Goal: Check status: Check status

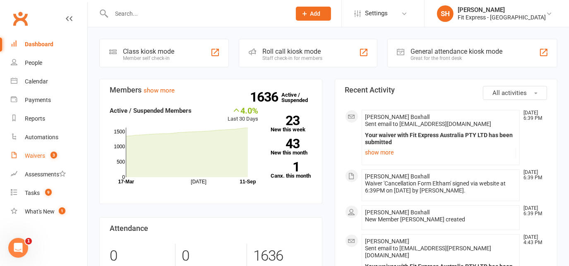
click at [36, 160] on link "Waivers 3" at bounding box center [49, 156] width 77 height 19
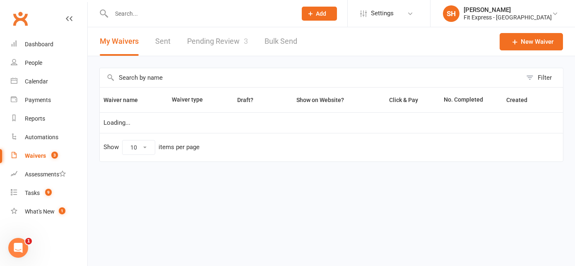
click at [221, 37] on link "Pending Review 3" at bounding box center [217, 41] width 61 height 29
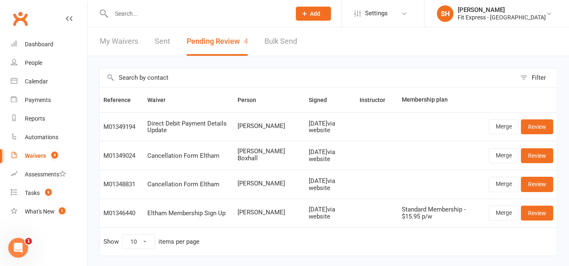
drag, startPoint x: 272, startPoint y: 126, endPoint x: 236, endPoint y: 118, distance: 37.4
click at [236, 118] on td "[PERSON_NAME]" at bounding box center [269, 127] width 71 height 29
copy span "[PERSON_NAME]"
click at [131, 6] on div at bounding box center [192, 13] width 186 height 27
click at [130, 17] on input "text" at bounding box center [197, 14] width 176 height 12
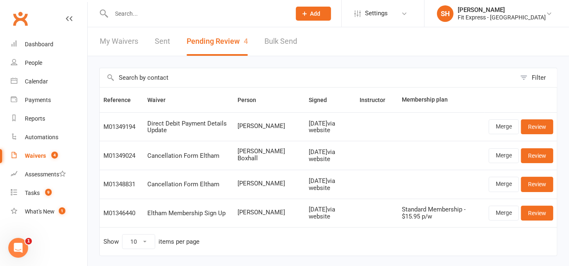
paste input "[PERSON_NAME]"
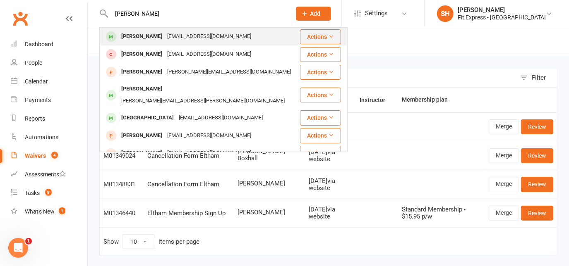
type input "[PERSON_NAME]"
click at [149, 33] on div "[PERSON_NAME]" at bounding box center [142, 37] width 46 height 12
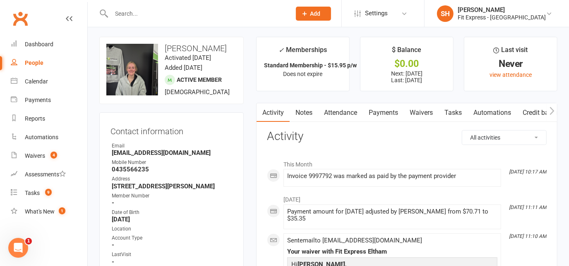
scroll to position [27, 0]
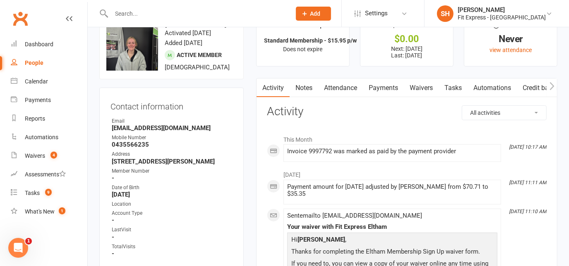
click at [300, 85] on link "Notes" at bounding box center [304, 88] width 29 height 19
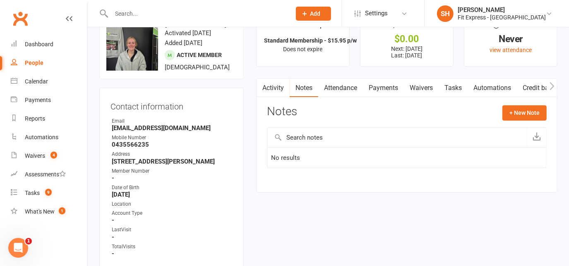
click at [382, 88] on link "Payments" at bounding box center [383, 88] width 41 height 19
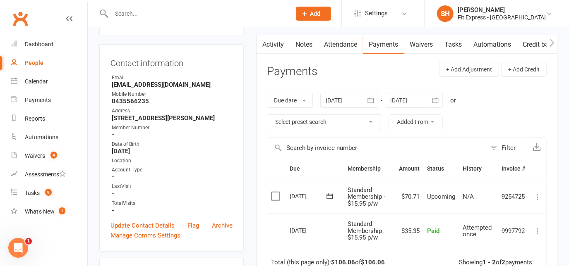
scroll to position [66, 0]
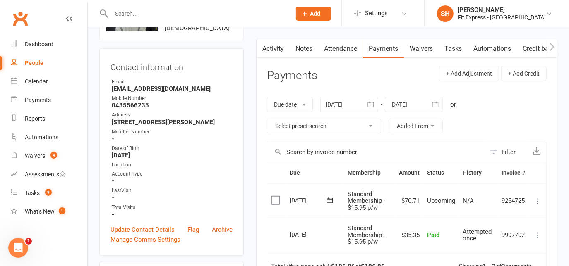
click at [372, 103] on icon "button" at bounding box center [371, 105] width 8 height 8
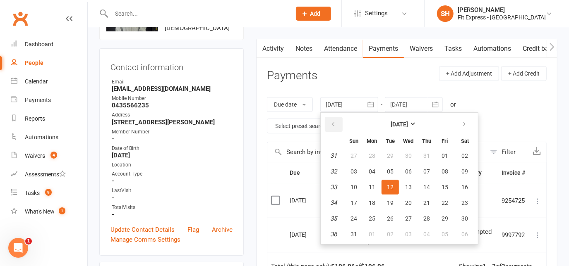
click at [334, 122] on icon "button" at bounding box center [333, 124] width 6 height 7
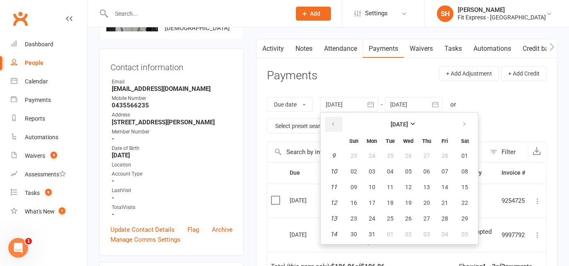
click at [334, 122] on icon "button" at bounding box center [333, 124] width 6 height 7
click at [362, 166] on button "05" at bounding box center [353, 171] width 17 height 15
type input "[DATE]"
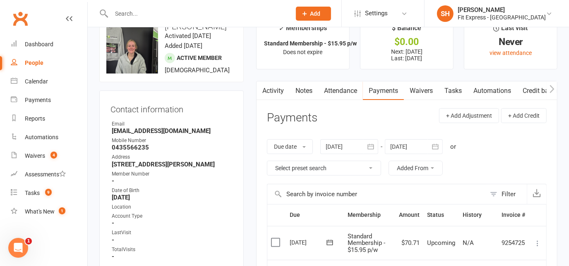
scroll to position [0, 0]
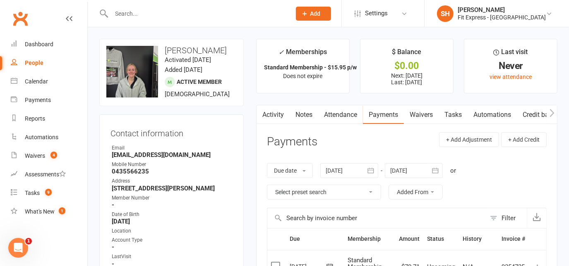
click at [296, 117] on link "Notes" at bounding box center [304, 115] width 29 height 19
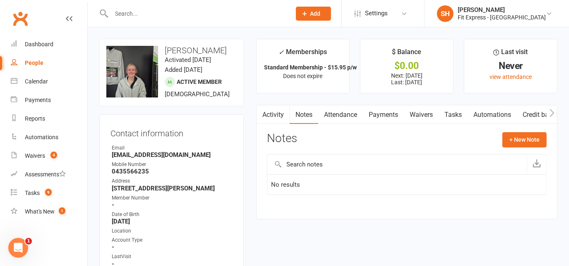
click at [262, 116] on icon "button" at bounding box center [261, 113] width 5 height 8
click at [412, 117] on link "Waivers" at bounding box center [421, 115] width 35 height 19
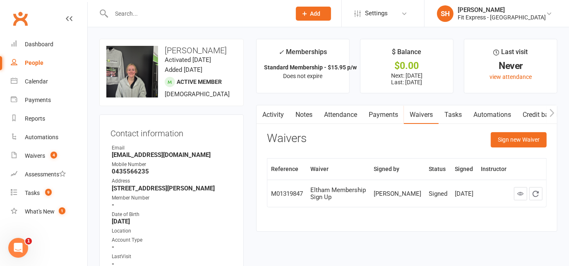
click at [14, 18] on link "Clubworx" at bounding box center [20, 18] width 21 height 21
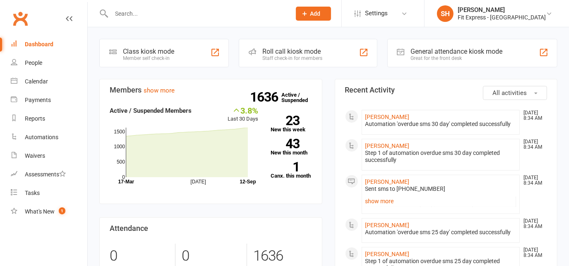
click at [503, 12] on div "[PERSON_NAME]" at bounding box center [502, 9] width 88 height 7
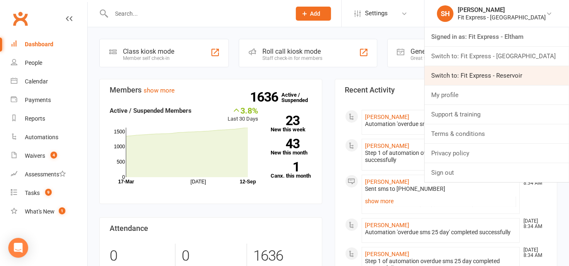
click at [491, 71] on link "Switch to: Fit Express - Reservoir" at bounding box center [497, 75] width 144 height 19
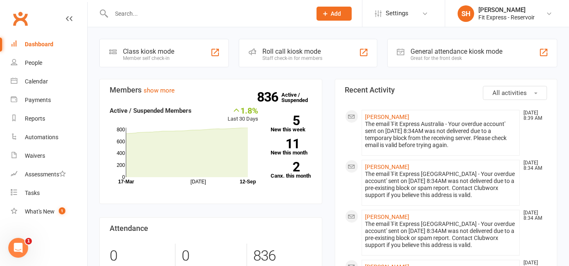
click at [129, 10] on input "text" at bounding box center [207, 14] width 197 height 12
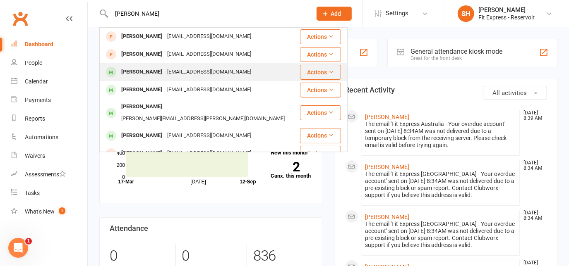
type input "mary"
click at [165, 75] on div "maryrompa@hotmail.com" at bounding box center [209, 72] width 89 height 12
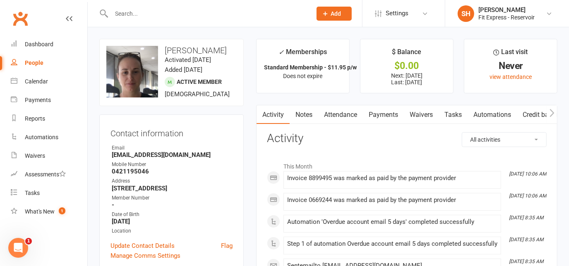
click at [301, 112] on link "Notes" at bounding box center [304, 115] width 29 height 19
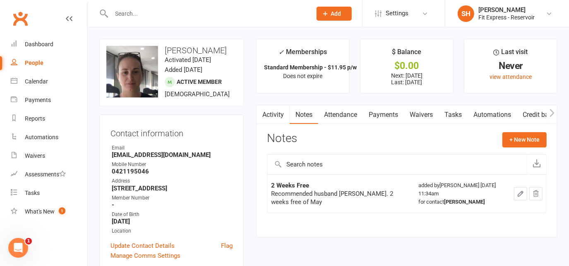
scroll to position [19, 0]
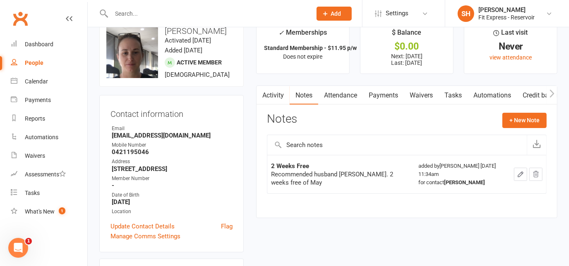
click at [384, 93] on link "Payments" at bounding box center [383, 95] width 41 height 19
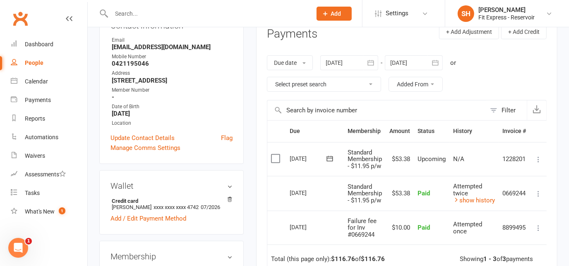
scroll to position [120, 0]
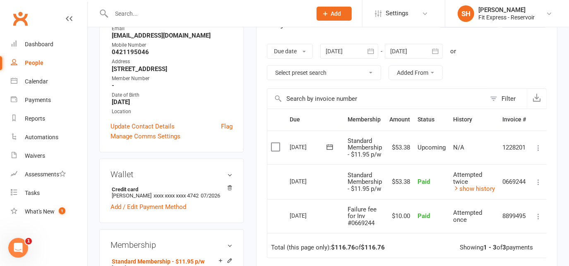
click at [374, 55] on icon "button" at bounding box center [371, 51] width 8 height 8
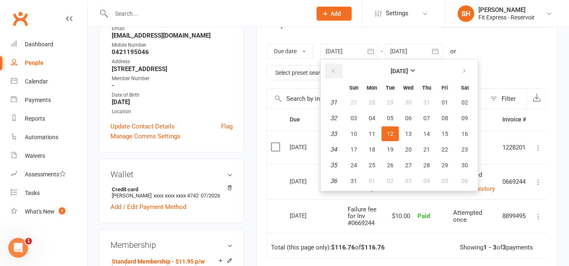
click at [336, 65] on button "button" at bounding box center [334, 71] width 18 height 15
click at [351, 134] on span "11" at bounding box center [353, 134] width 7 height 7
type input "11 May 2025"
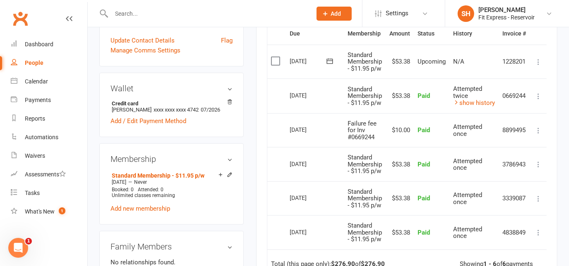
scroll to position [206, 0]
click at [492, 100] on link "show history" at bounding box center [474, 102] width 42 height 7
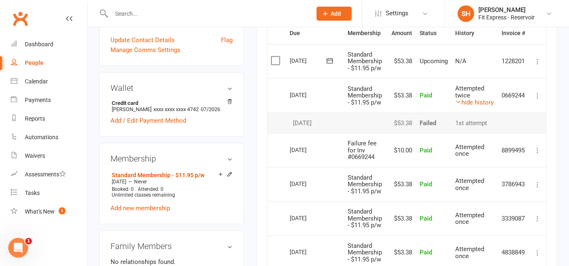
click at [481, 66] on td "N/A" at bounding box center [474, 61] width 46 height 34
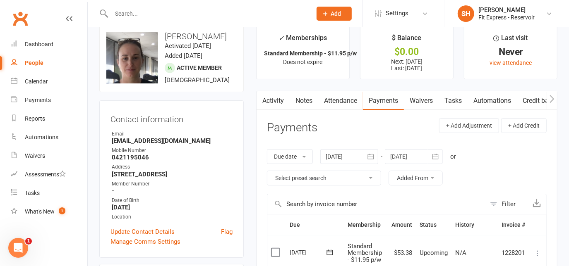
scroll to position [16, 0]
